Goal: Task Accomplishment & Management: Manage account settings

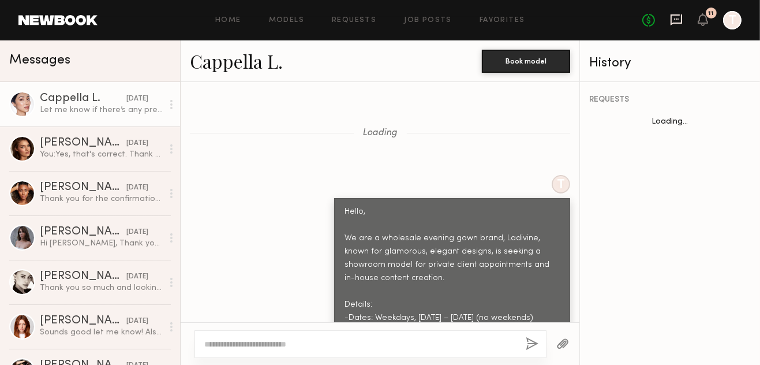
scroll to position [1489, 0]
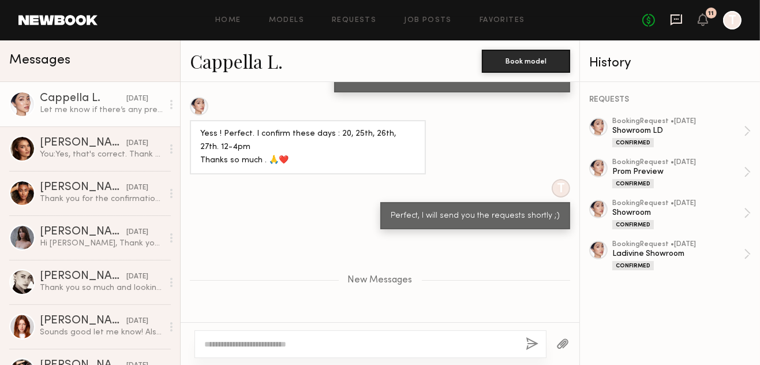
click at [673, 20] on icon at bounding box center [676, 19] width 13 height 13
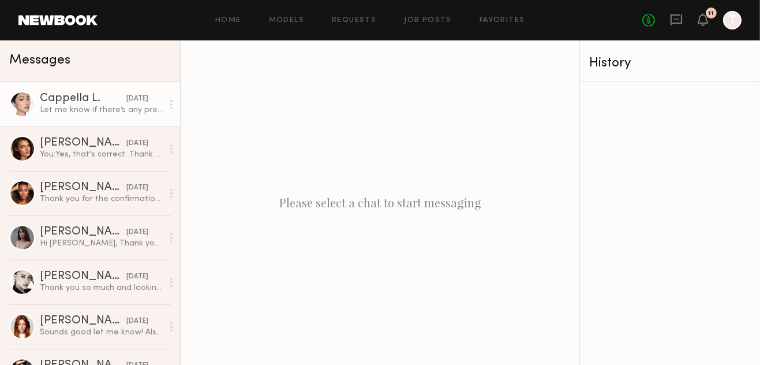
click at [106, 114] on div "Let me know if there’s any preparation needed. :)" at bounding box center [101, 109] width 123 height 11
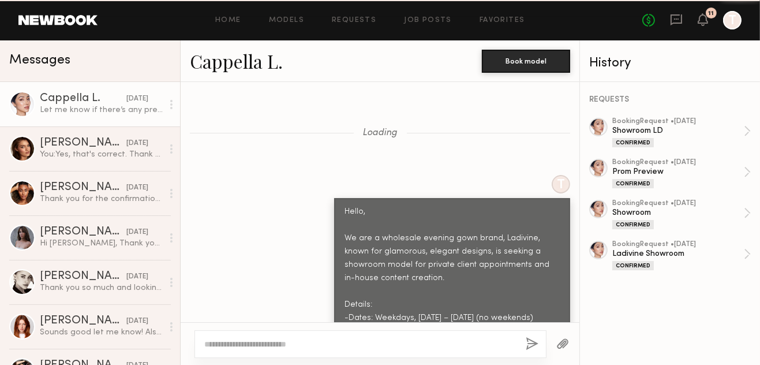
scroll to position [1504, 0]
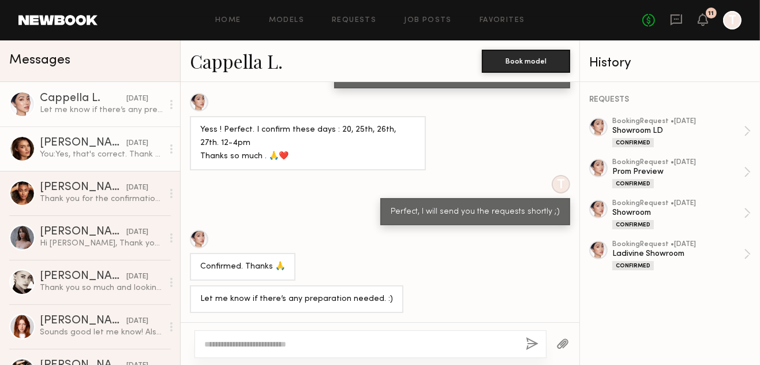
click at [126, 148] on div "[DATE]" at bounding box center [137, 143] width 22 height 11
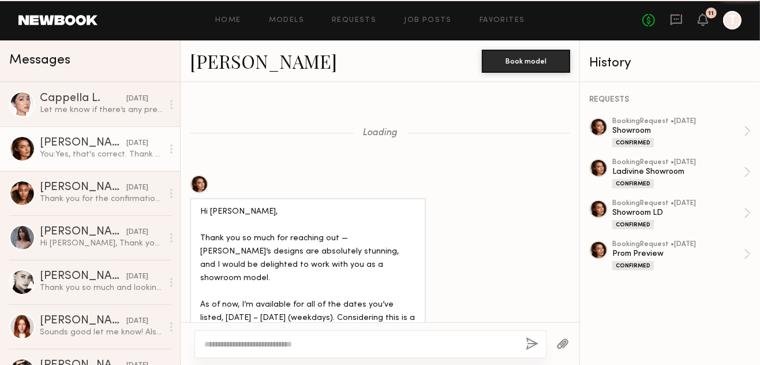
scroll to position [1675, 0]
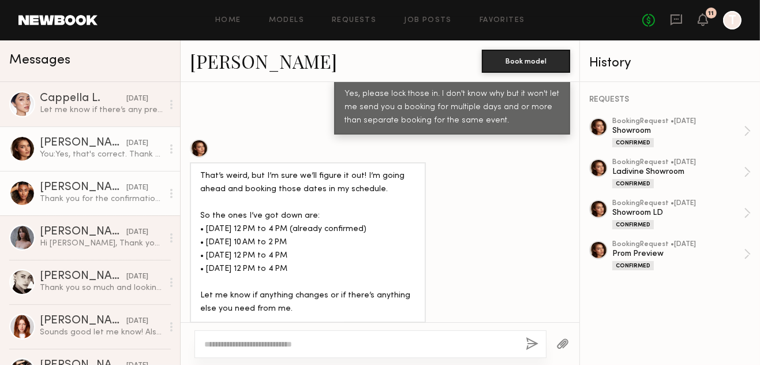
click at [91, 189] on div "Desree H." at bounding box center [83, 188] width 87 height 12
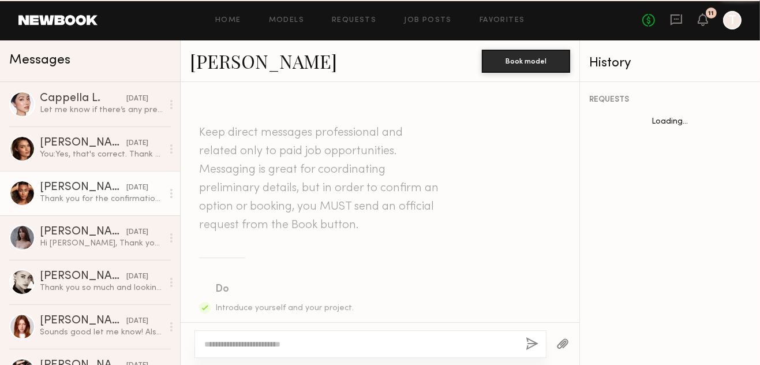
scroll to position [1301, 0]
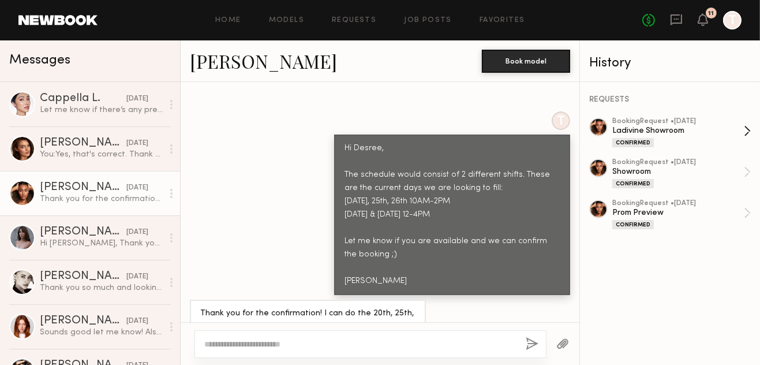
click at [660, 120] on div "booking Request • 08/15/2025" at bounding box center [678, 121] width 132 height 7
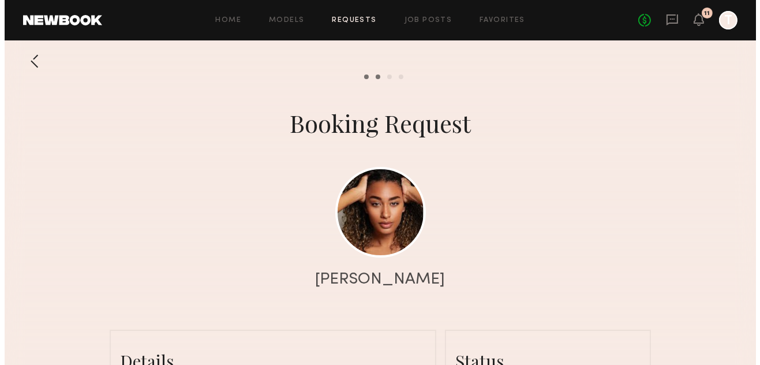
scroll to position [1420, 0]
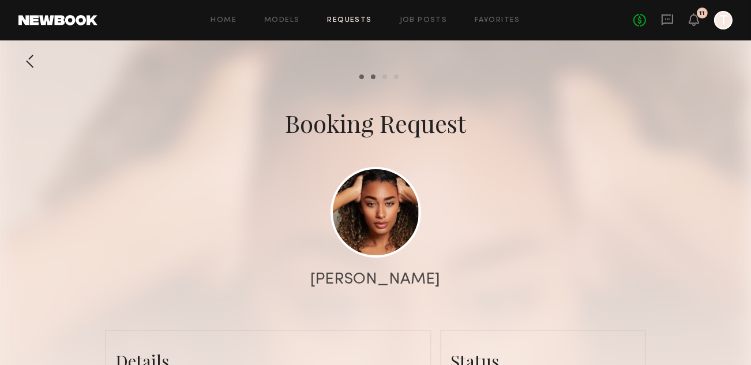
click at [30, 63] on div at bounding box center [29, 61] width 23 height 23
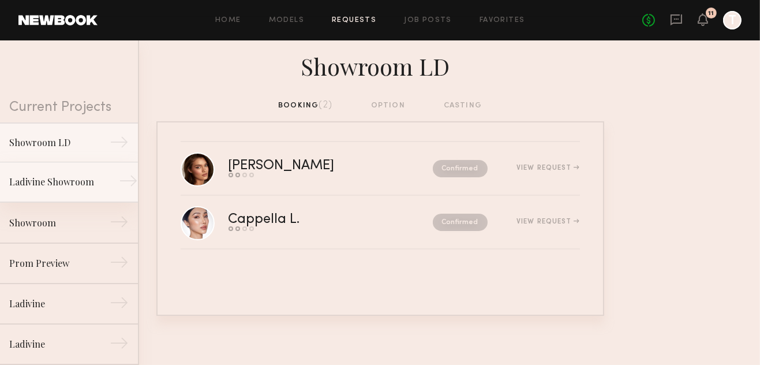
click at [69, 192] on link "Ladivine Showroom →" at bounding box center [69, 182] width 138 height 40
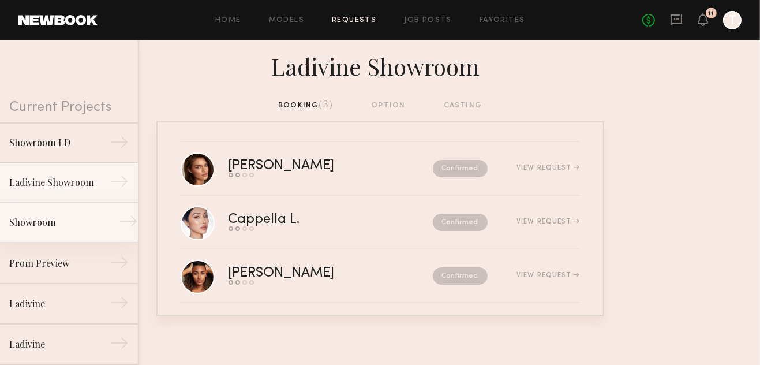
click at [63, 231] on link "Showroom →" at bounding box center [69, 222] width 138 height 40
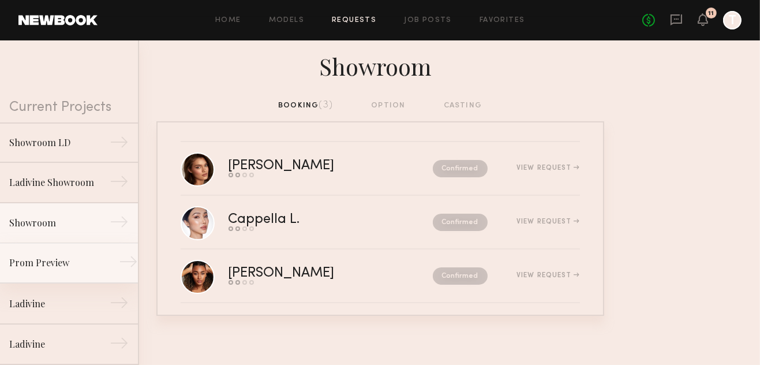
click at [70, 263] on div "Prom Preview" at bounding box center [59, 263] width 100 height 14
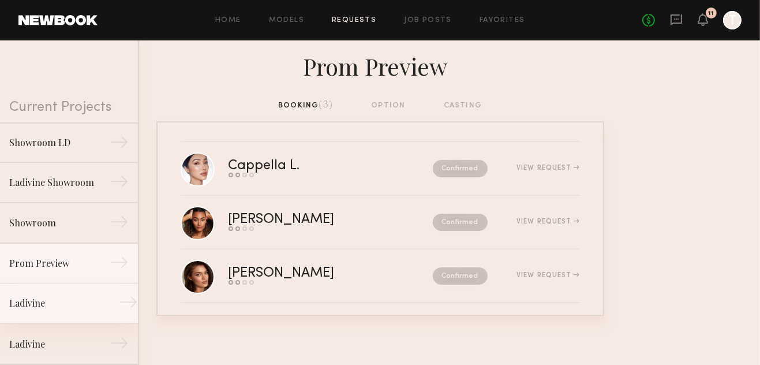
click at [62, 299] on div "Ladivine" at bounding box center [59, 303] width 100 height 14
